Goal: Task Accomplishment & Management: Use online tool/utility

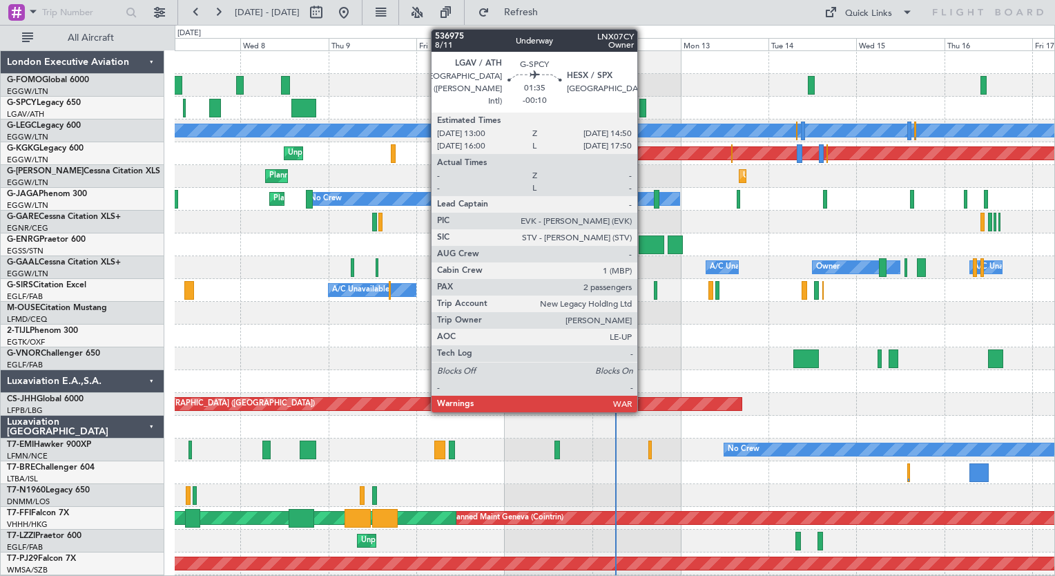
click at [643, 110] on div at bounding box center [642, 108] width 7 height 19
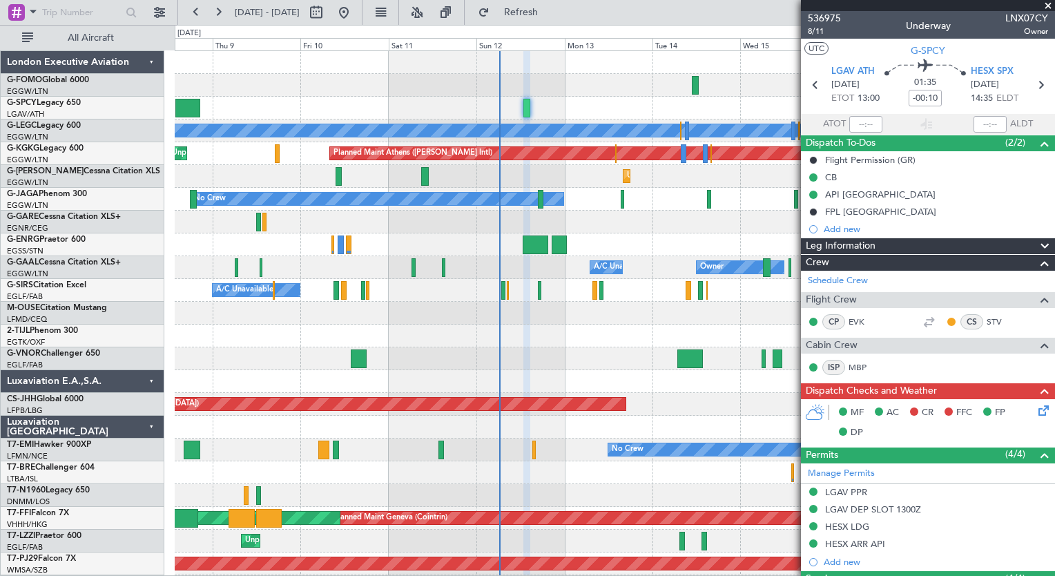
click at [511, 418] on div "Planned Maint [GEOGRAPHIC_DATA] ([GEOGRAPHIC_DATA]) A/C Unavailable [GEOGRAPHIC…" at bounding box center [614, 358] width 879 height 615
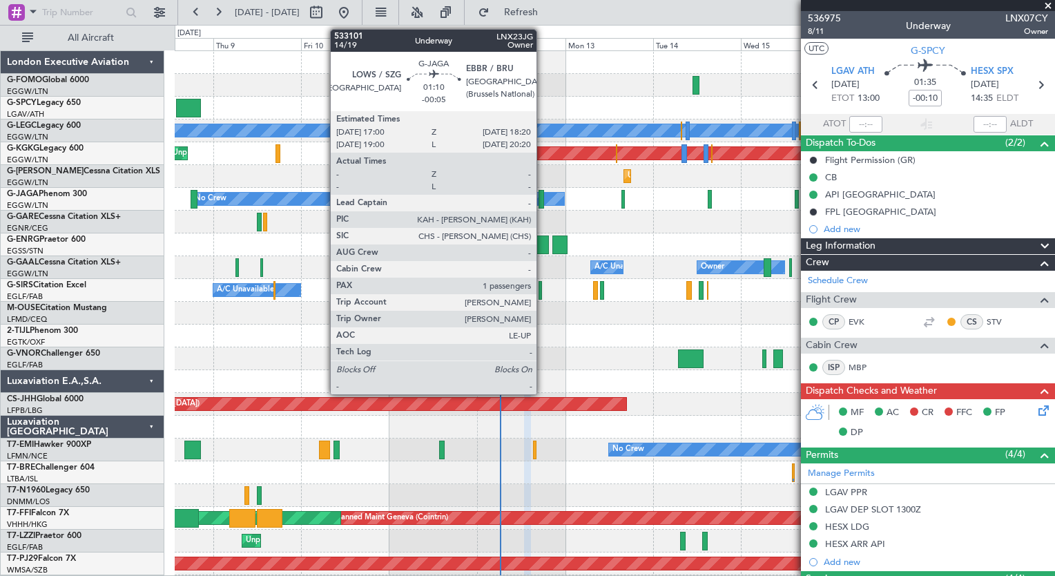
click at [543, 202] on div at bounding box center [541, 199] width 6 height 19
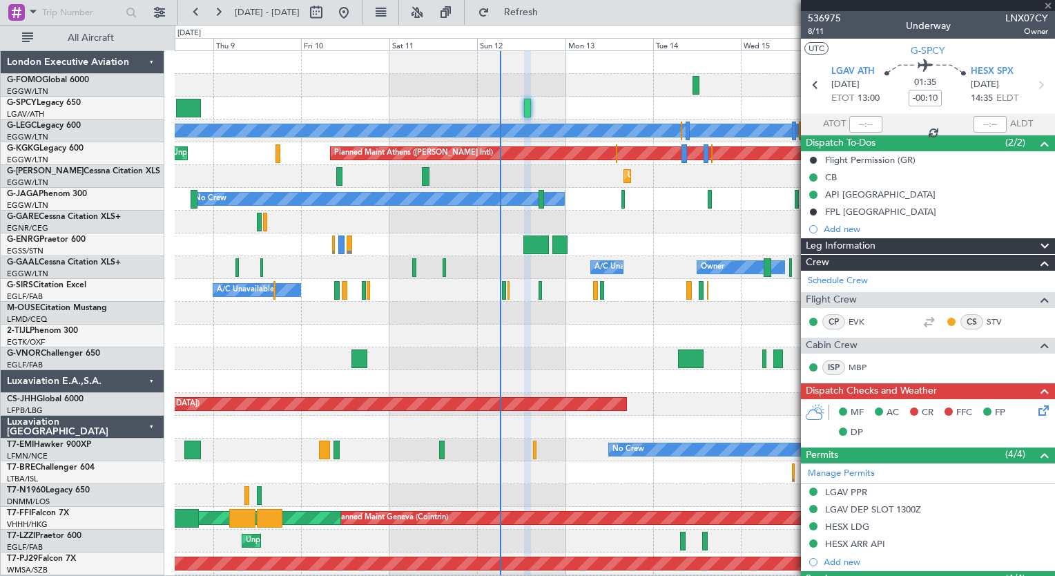
type input "-00:05"
type input "1"
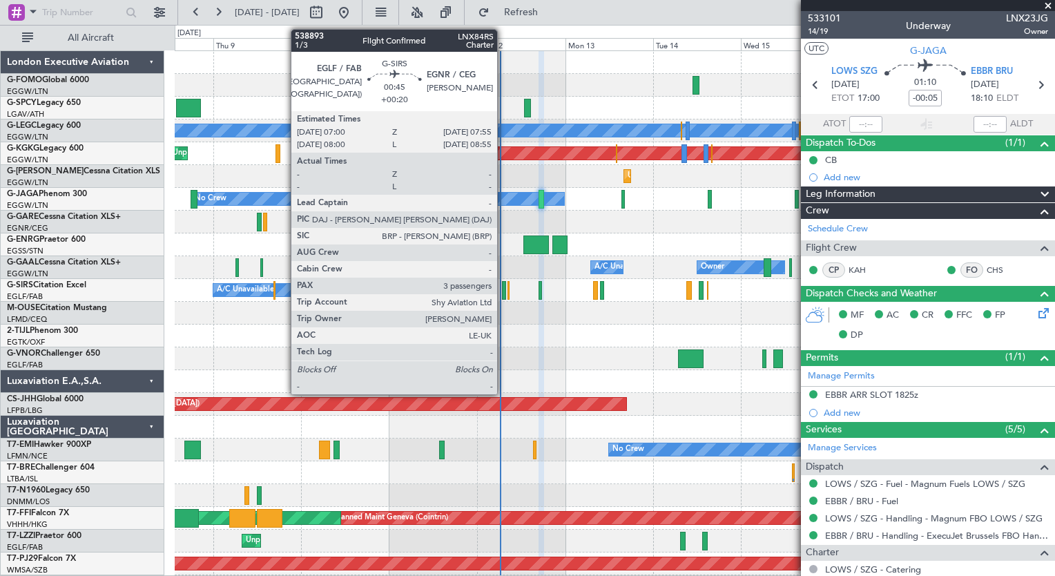
click at [503, 296] on div at bounding box center [503, 290] width 3 height 19
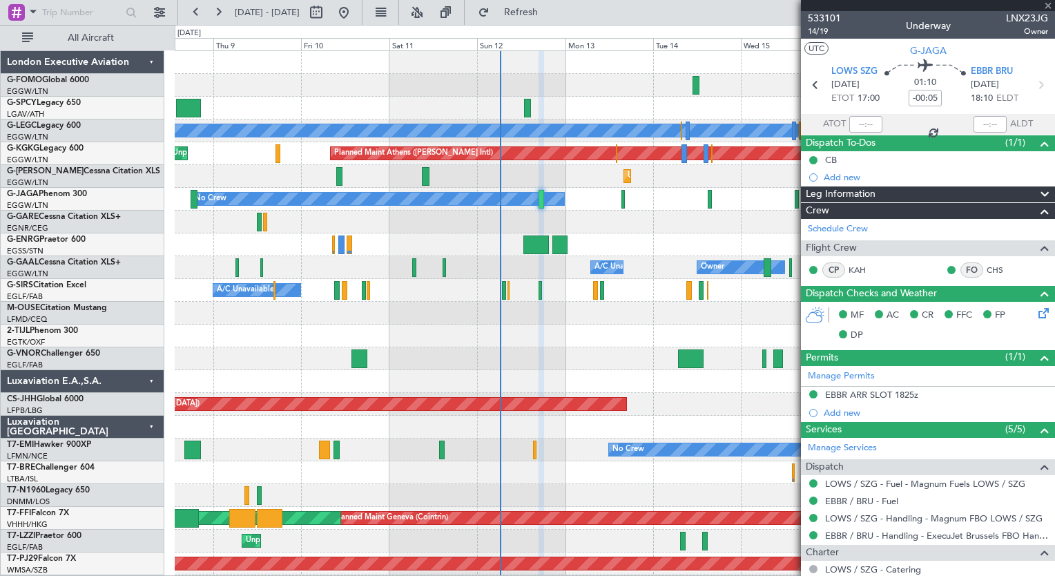
type input "+00:20"
type input "3"
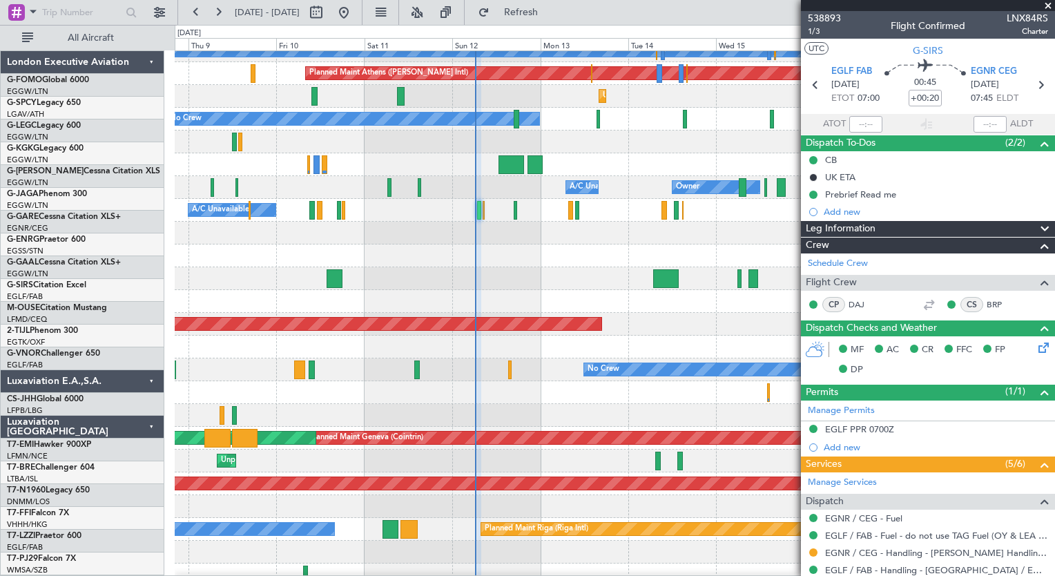
scroll to position [81, 0]
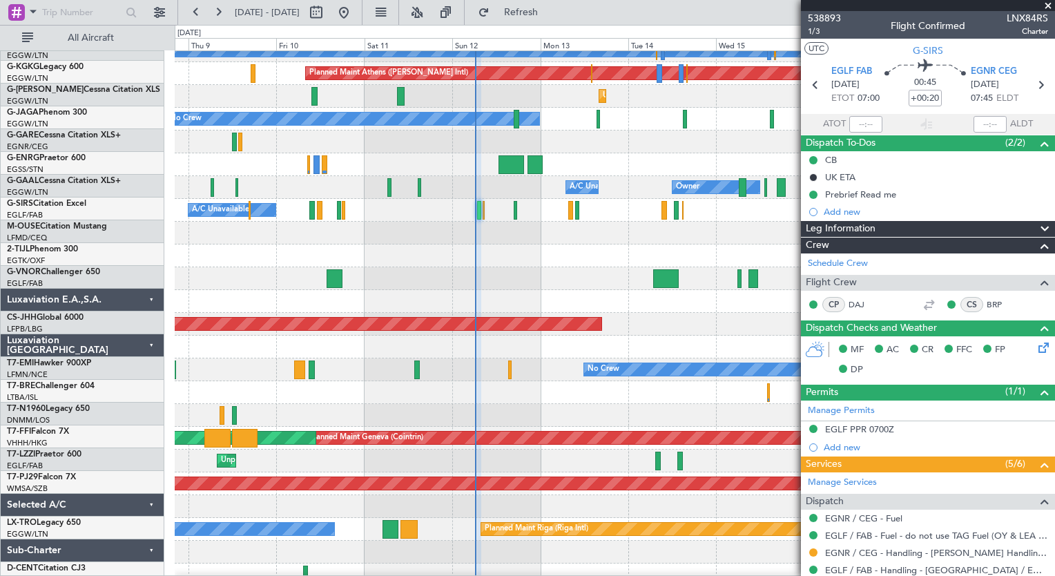
click at [509, 278] on div at bounding box center [614, 278] width 879 height 23
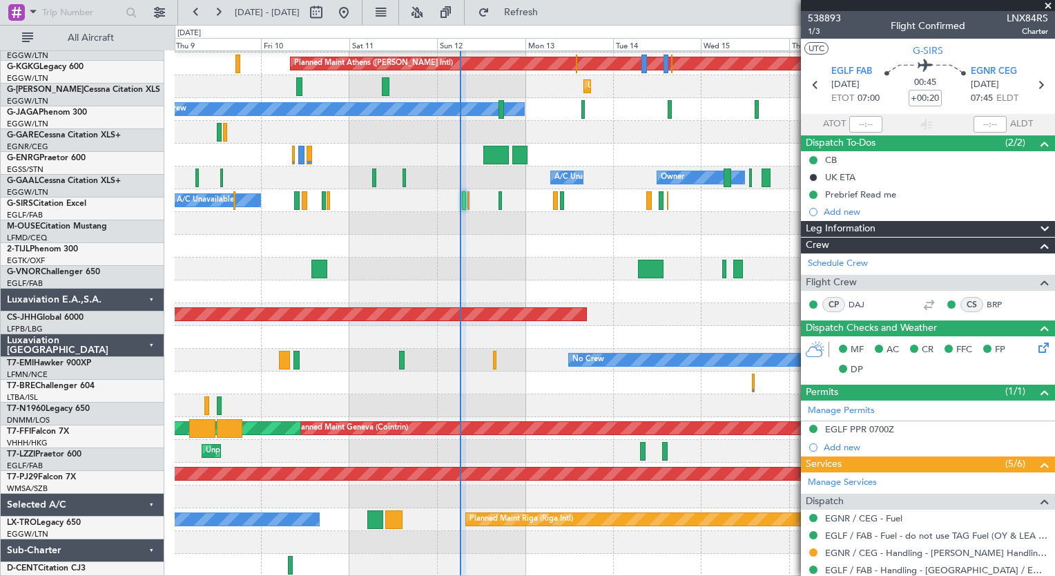
scroll to position [90, 0]
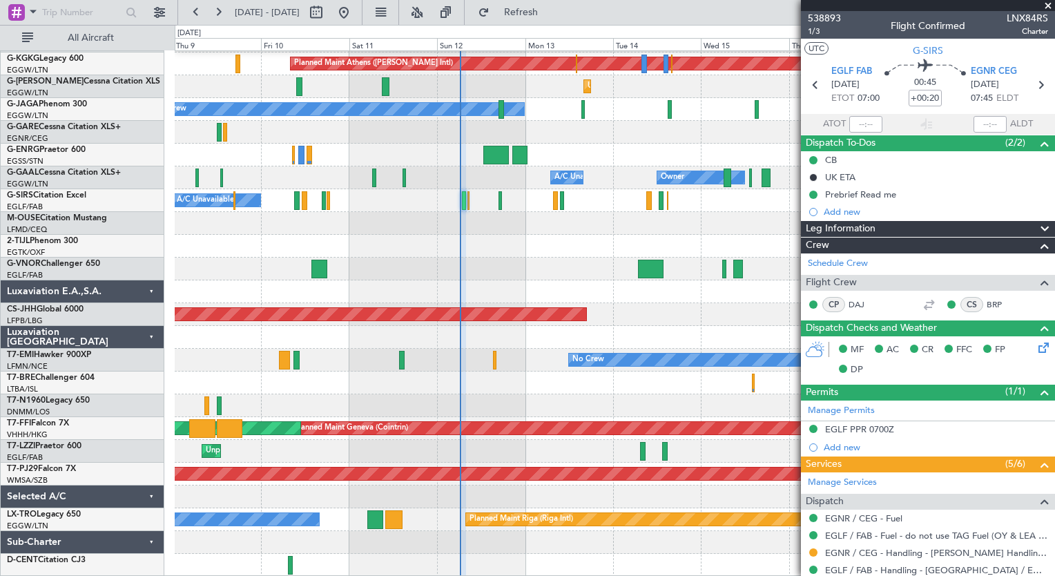
click at [509, 396] on div "Planned Maint [GEOGRAPHIC_DATA] ([GEOGRAPHIC_DATA]) A/C Unavailable [GEOGRAPHIC…" at bounding box center [614, 268] width 879 height 615
